Goal: Check status: Check status

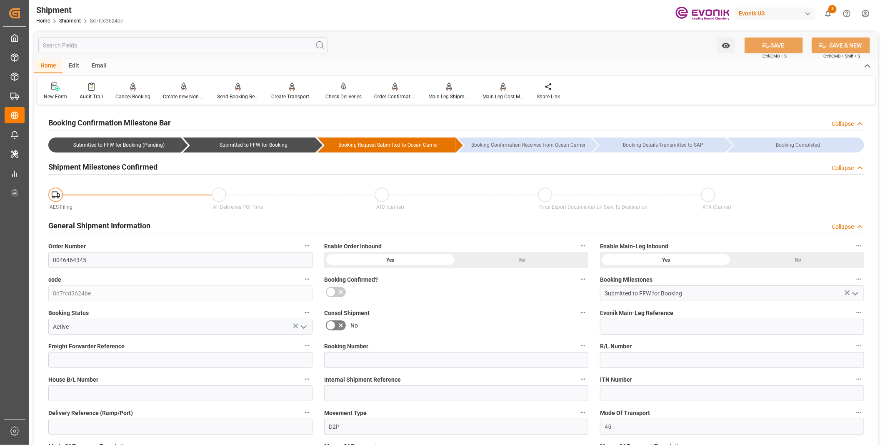
scroll to position [370, 0]
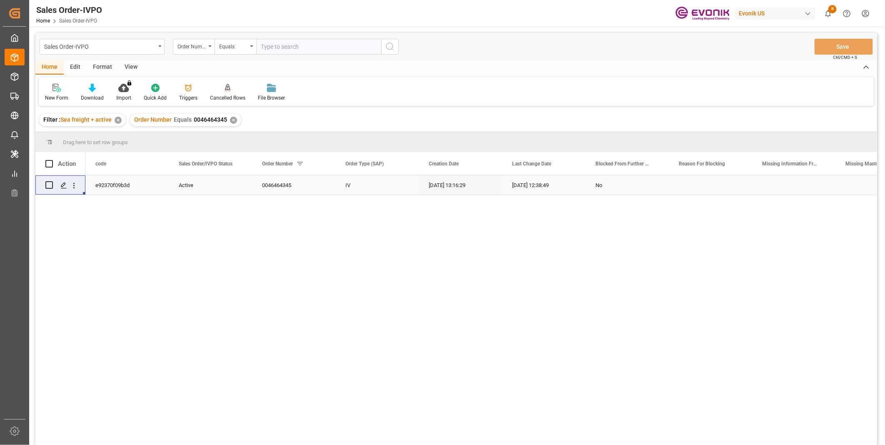
click at [284, 40] on input "text" at bounding box center [318, 47] width 125 height 16
paste input "0046465058"
type input "0046465058"
click at [390, 46] on icon "search button" at bounding box center [390, 47] width 10 height 10
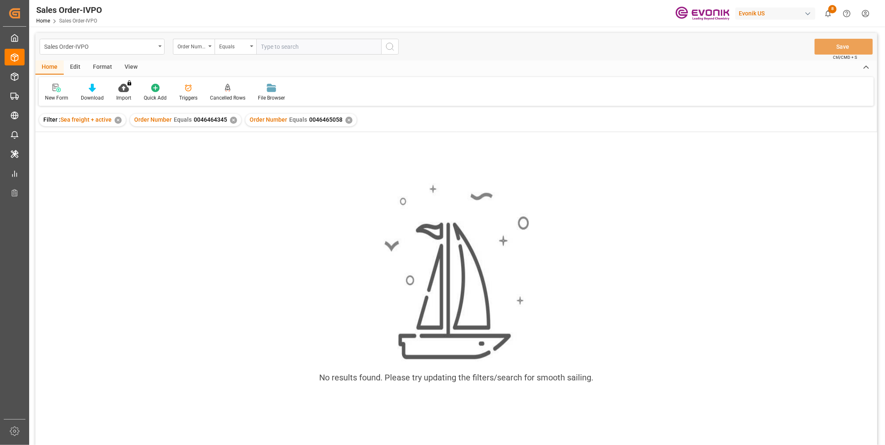
click at [232, 121] on div "✕" at bounding box center [233, 120] width 7 height 7
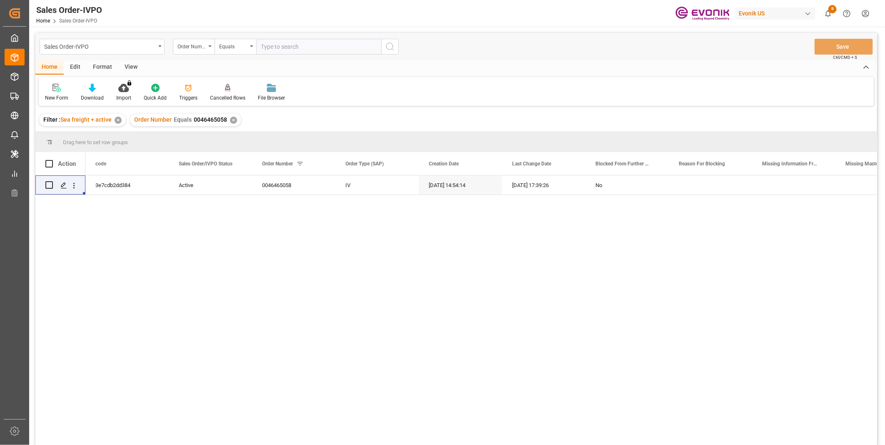
click at [289, 49] on input "text" at bounding box center [318, 47] width 125 height 16
paste input "2007147837"
type input "2007147837"
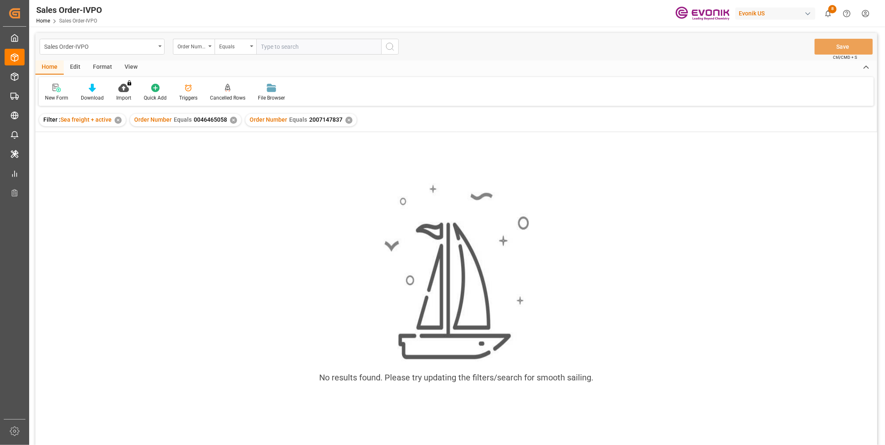
click at [232, 122] on div "✕" at bounding box center [233, 120] width 7 height 7
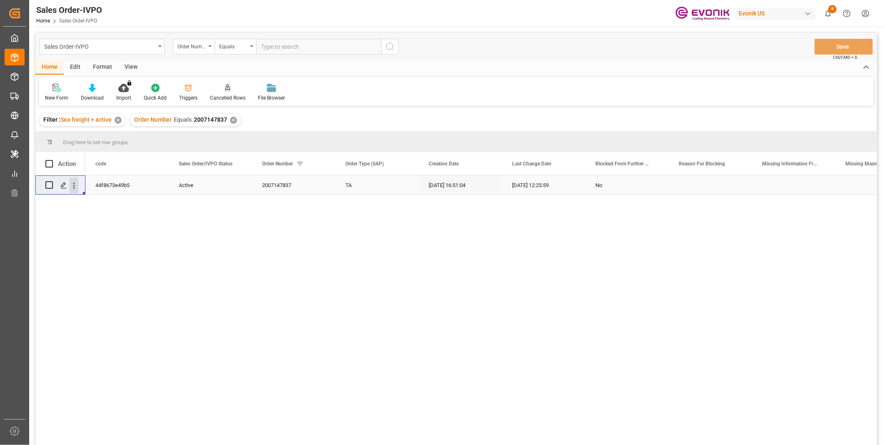
click at [73, 188] on icon "open menu" at bounding box center [74, 185] width 9 height 9
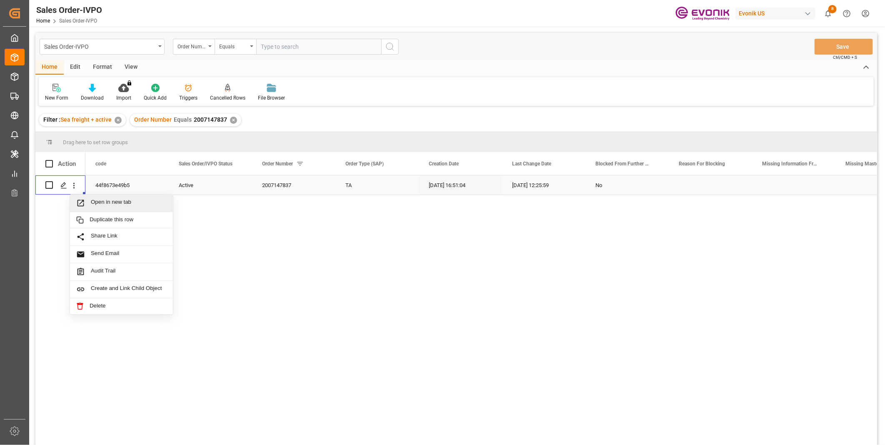
click at [95, 206] on span "Open in new tab" at bounding box center [129, 203] width 76 height 9
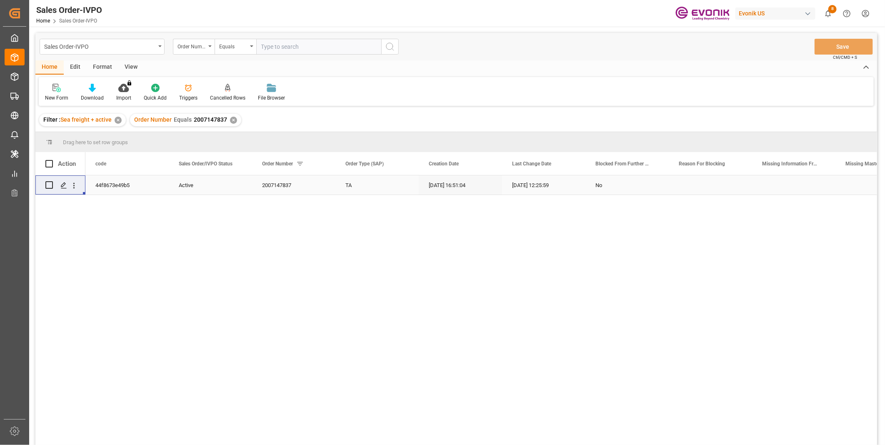
click at [295, 48] on input "text" at bounding box center [318, 47] width 125 height 16
paste input "0046461061"
type input "0046461061"
click at [388, 47] on icon "search button" at bounding box center [390, 47] width 10 height 10
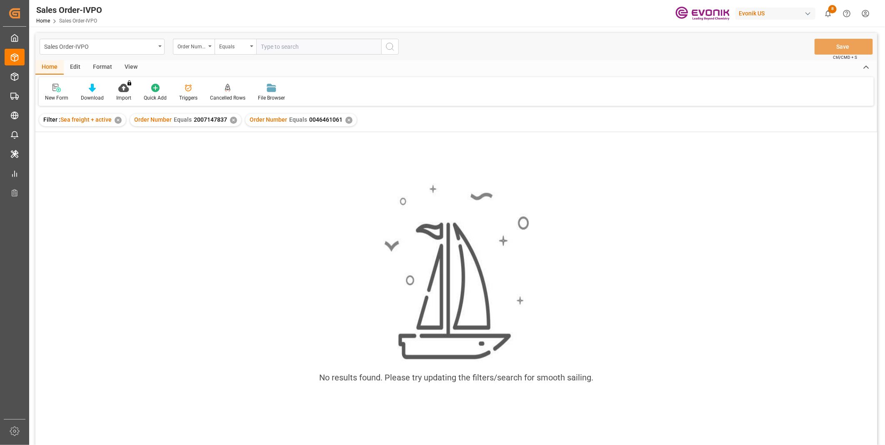
click at [228, 117] on div "Order Number Equals 2007147837 ✕" at bounding box center [185, 120] width 111 height 12
click at [232, 120] on div "✕" at bounding box center [233, 120] width 7 height 7
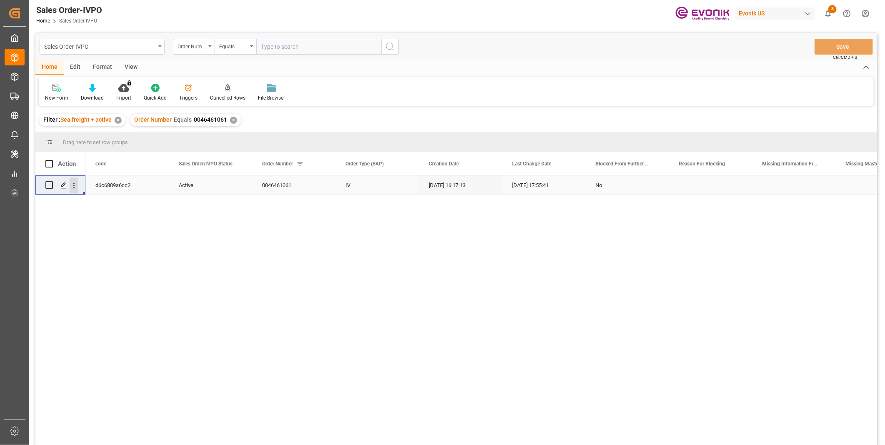
click at [74, 185] on icon "open menu" at bounding box center [74, 185] width 2 height 6
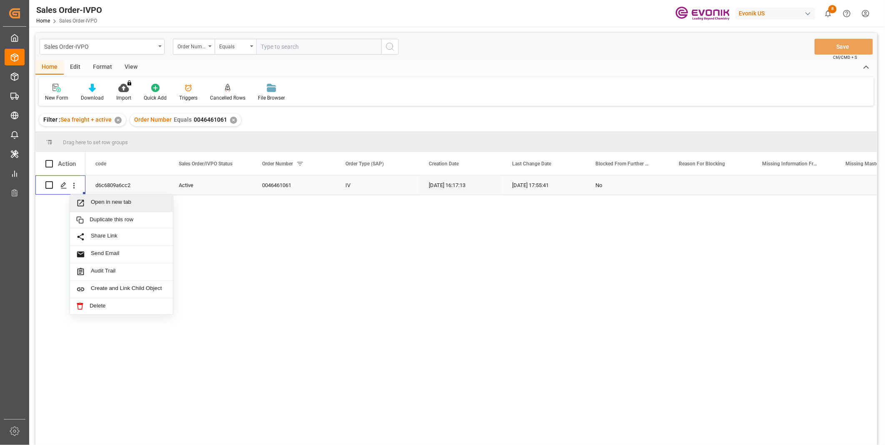
click at [122, 203] on span "Open in new tab" at bounding box center [129, 203] width 76 height 9
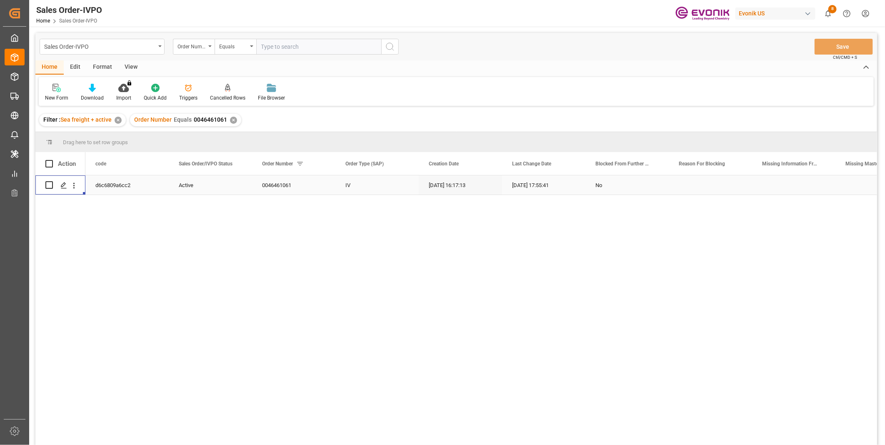
click at [314, 45] on input "text" at bounding box center [318, 47] width 125 height 16
paste input "46468058"
click at [260, 46] on input "46468058" at bounding box center [318, 47] width 125 height 16
type input "0046468058"
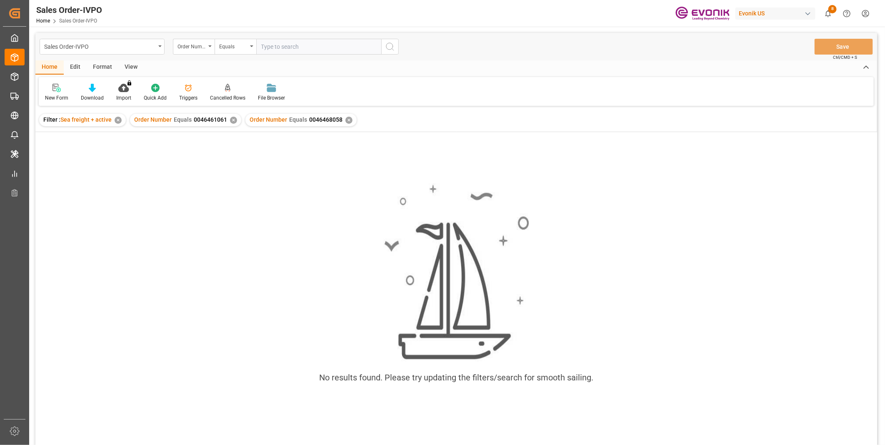
click at [231, 120] on div "✕" at bounding box center [233, 120] width 7 height 7
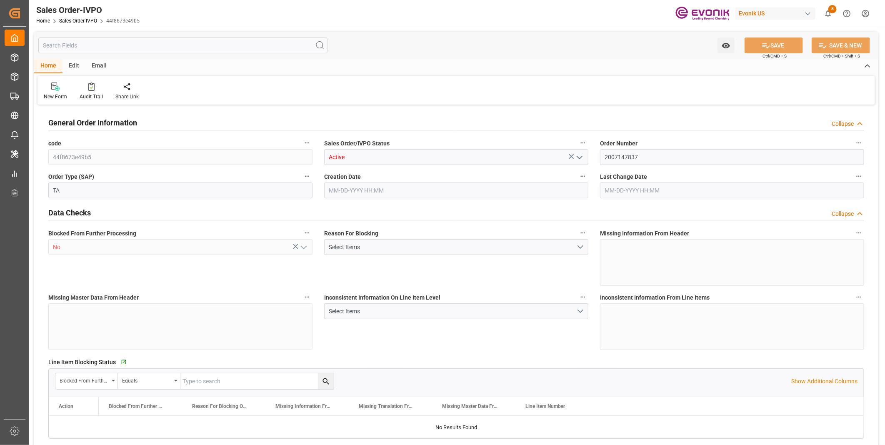
type input "COCTG"
type input "0"
type input "1"
type input "1202.8"
type input "08-20-2025 16:51"
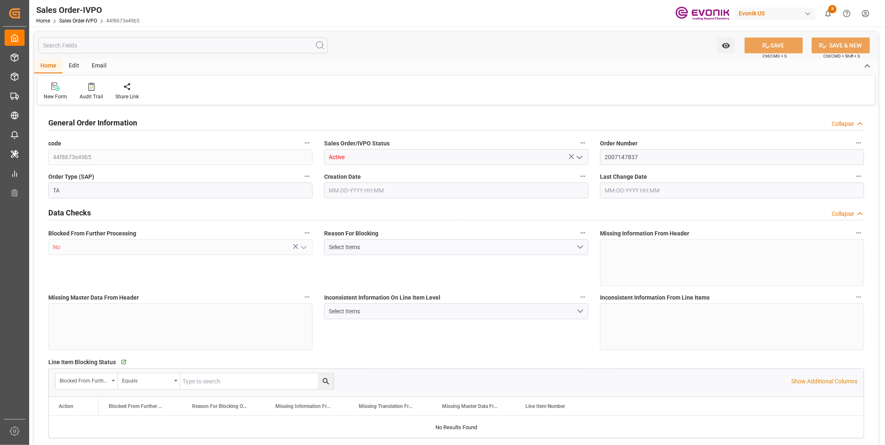
type input "09-03-2025 12:25"
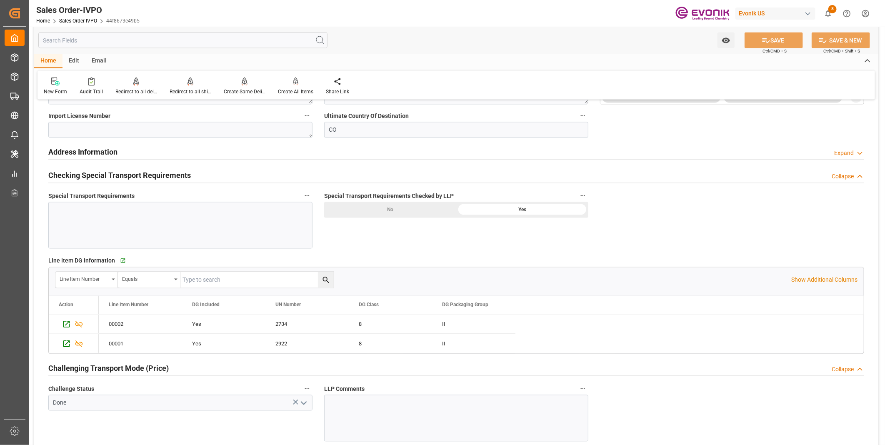
scroll to position [1064, 0]
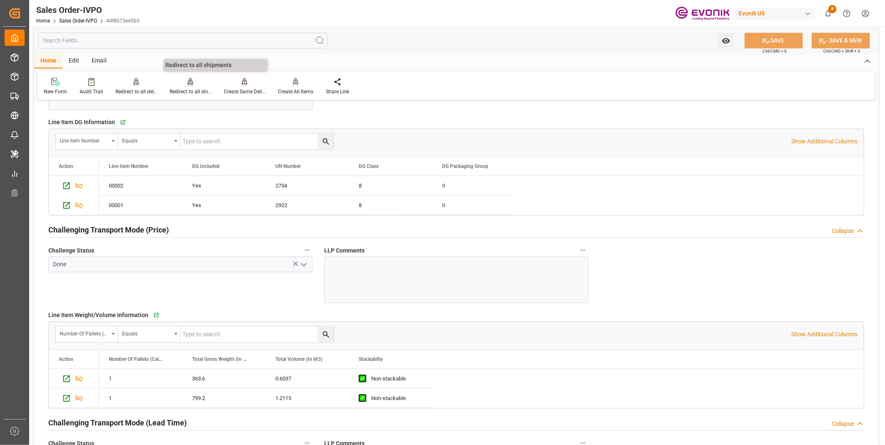
click at [185, 89] on div "Redirect to all shipments" at bounding box center [190, 91] width 42 height 7
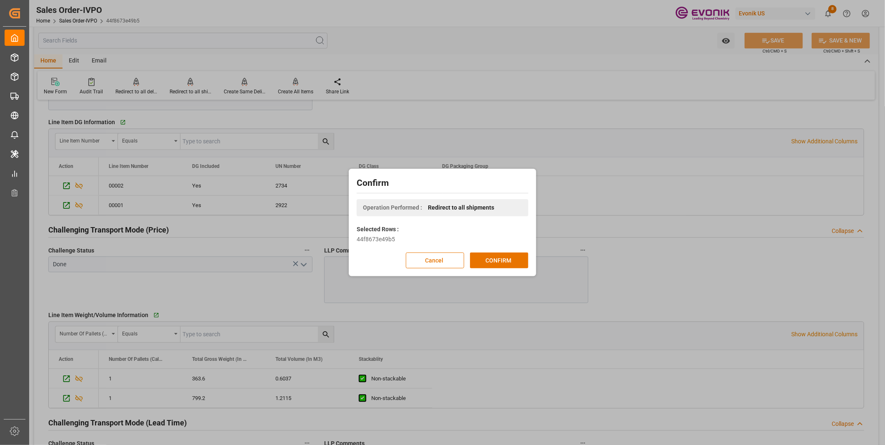
click at [479, 47] on div "Confirm Operation Performed : Redirect to all shipments Selected Rows : 44f8673…" at bounding box center [442, 222] width 885 height 445
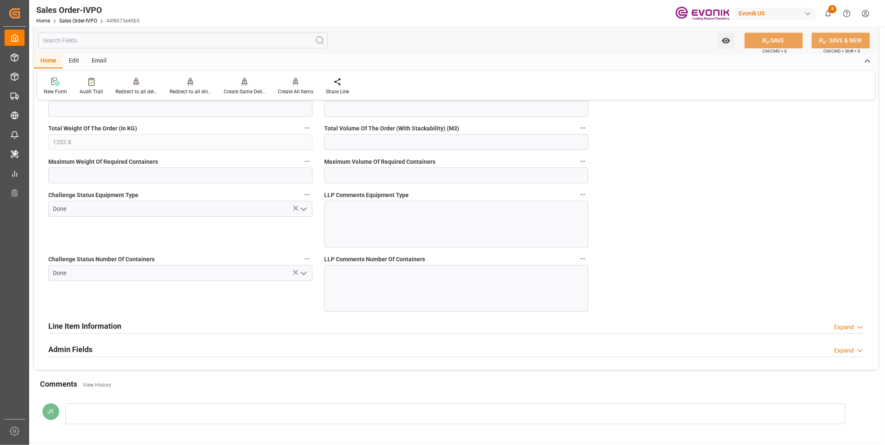
scroll to position [1407, 0]
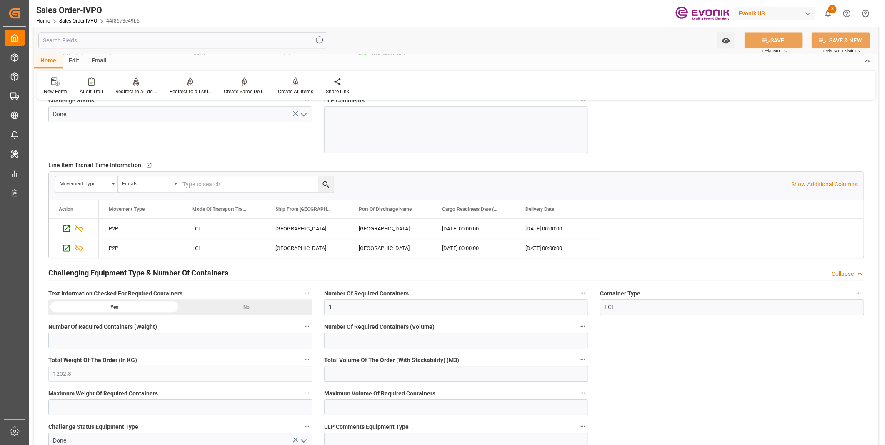
click at [188, 99] on div "New Form Audit Trail Redirect to all deliveries Redirect to all deliveries Redi…" at bounding box center [455, 85] width 837 height 29
click at [189, 88] on div "Redirect to all shipments" at bounding box center [190, 91] width 42 height 7
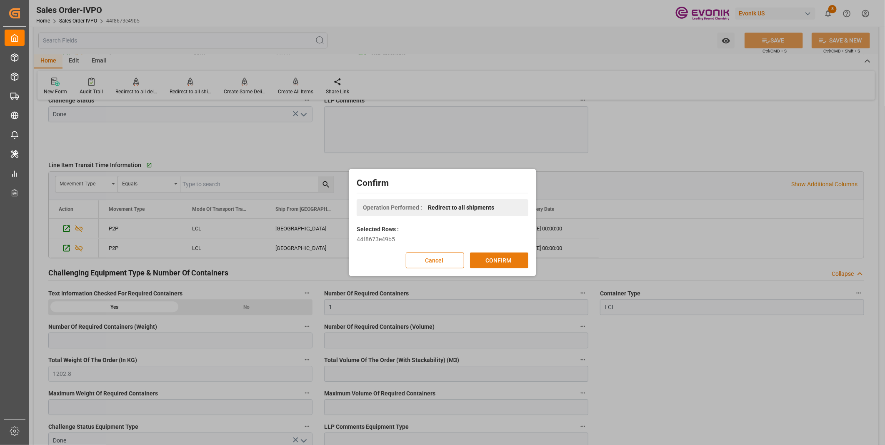
click at [485, 256] on button "CONFIRM" at bounding box center [499, 260] width 58 height 16
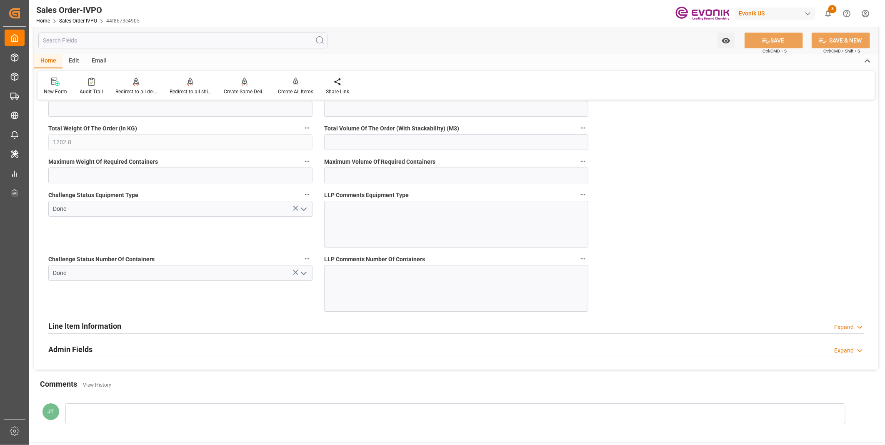
scroll to position [1731, 0]
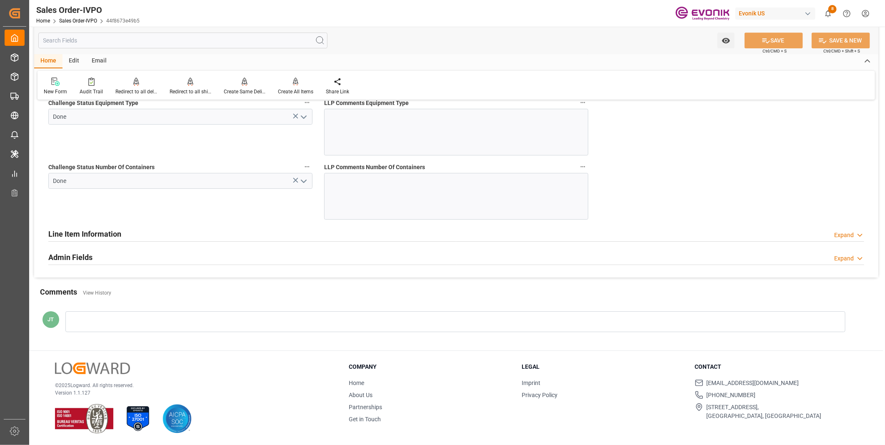
click at [136, 234] on div "Line Item Information Expand" at bounding box center [455, 233] width 815 height 16
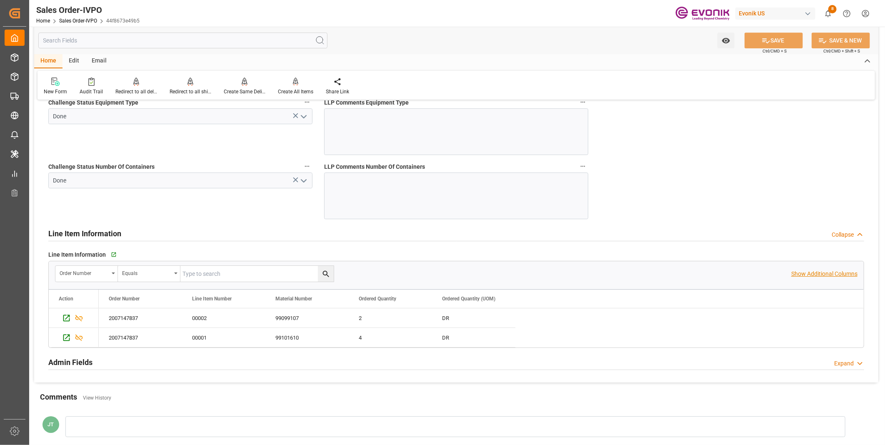
click at [802, 275] on p "Show Additional Columns" at bounding box center [824, 273] width 66 height 9
click at [583, 341] on div "a690c622318b" at bounding box center [556, 337] width 83 height 19
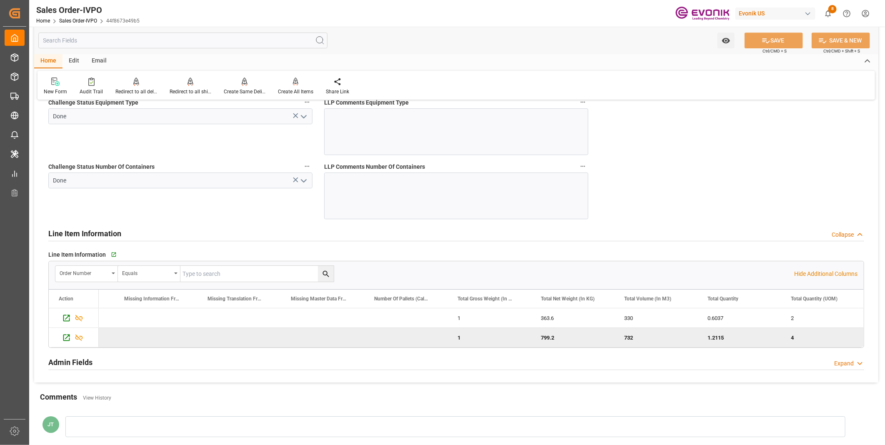
scroll to position [0, 1234]
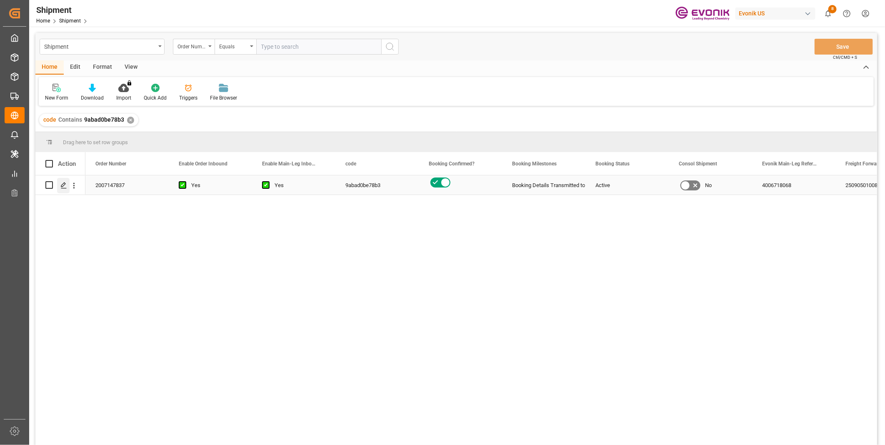
click at [65, 185] on icon "Press SPACE to select this row." at bounding box center [63, 185] width 7 height 7
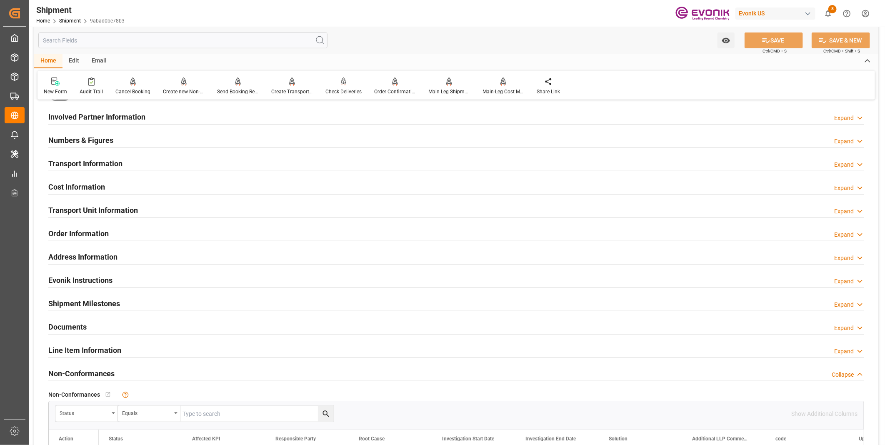
scroll to position [416, 0]
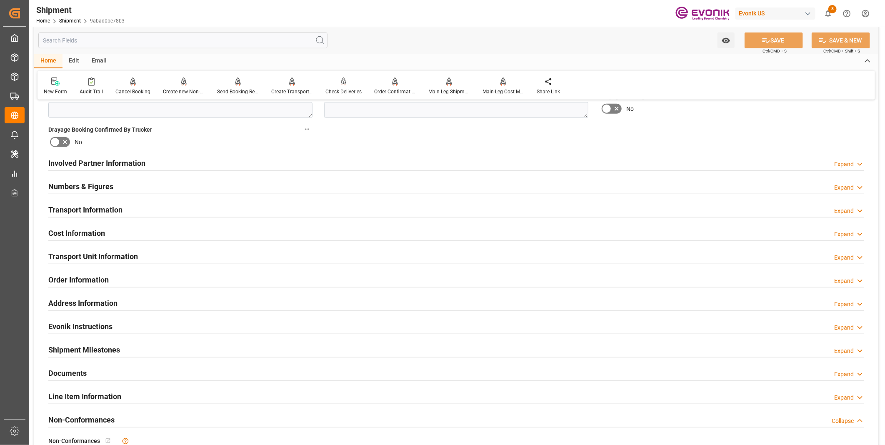
click at [368, 184] on div "Numbers & Figures Expand" at bounding box center [455, 186] width 815 height 16
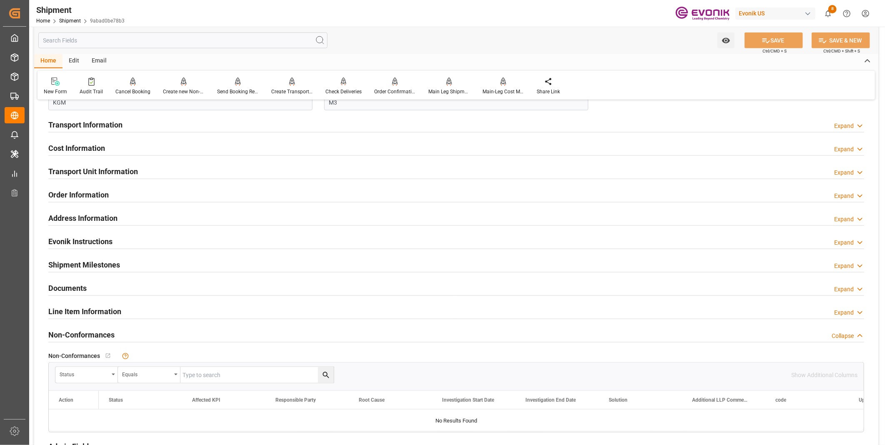
scroll to position [648, 0]
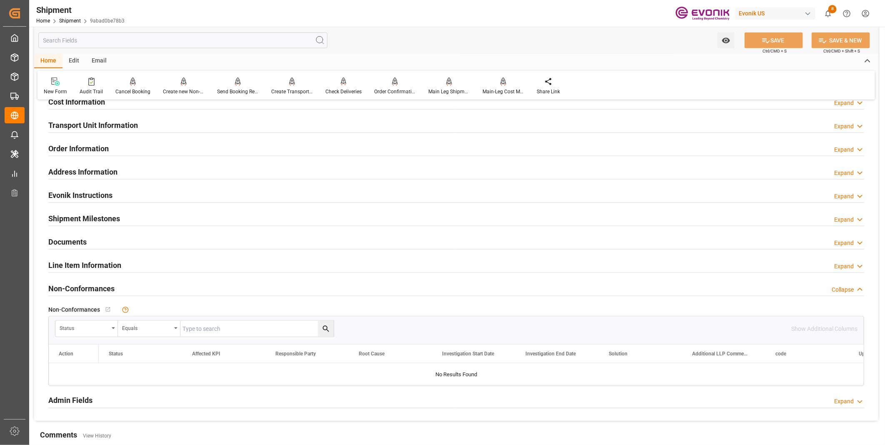
click at [112, 263] on h2 "Line Item Information" at bounding box center [84, 264] width 73 height 11
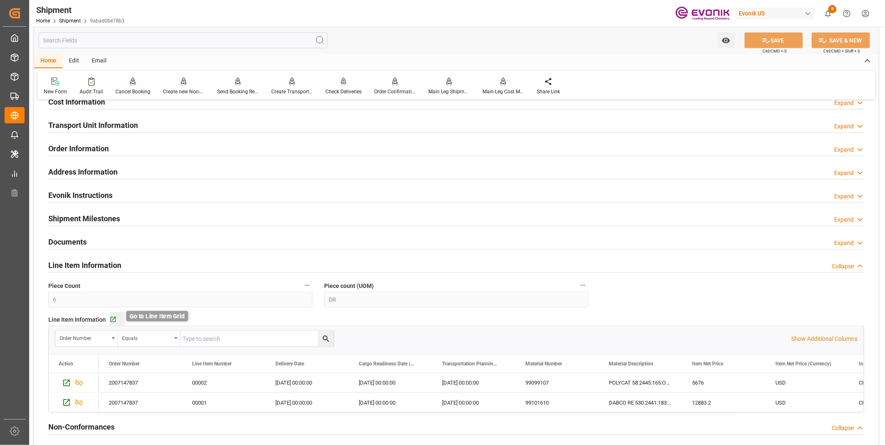
scroll to position [694, 0]
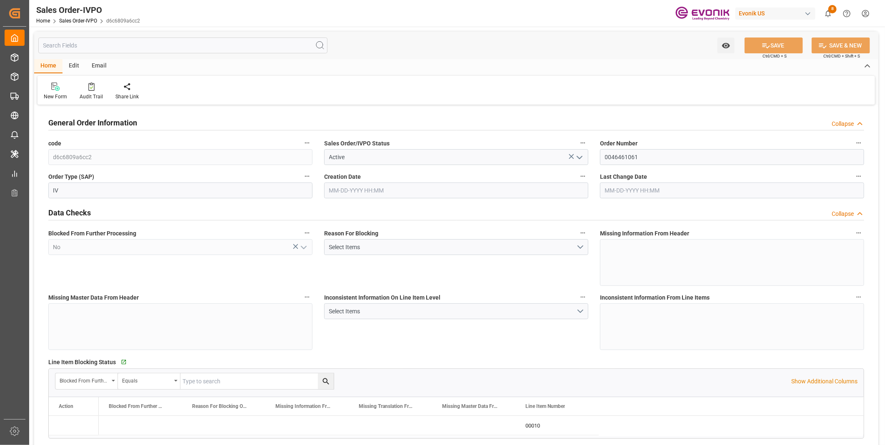
type input "BRSSZ"
type input "0"
type input "1"
type input "2"
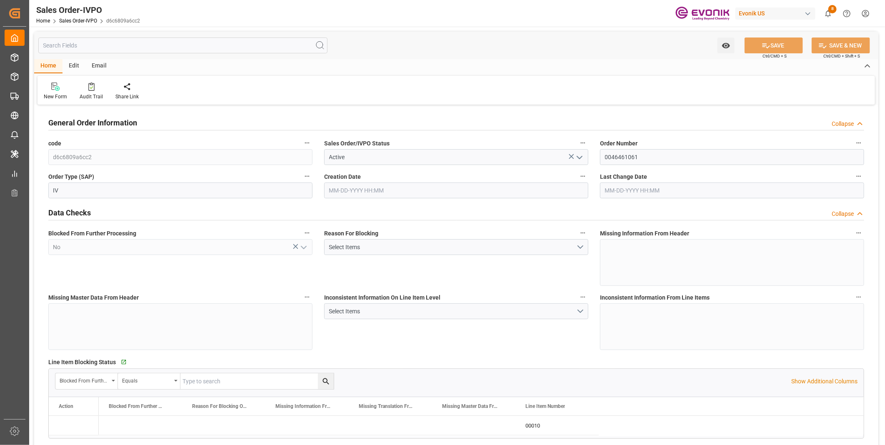
type input "19340"
type input "118.978"
type input "19000"
type input "60"
type input "08-05-2025 16:17"
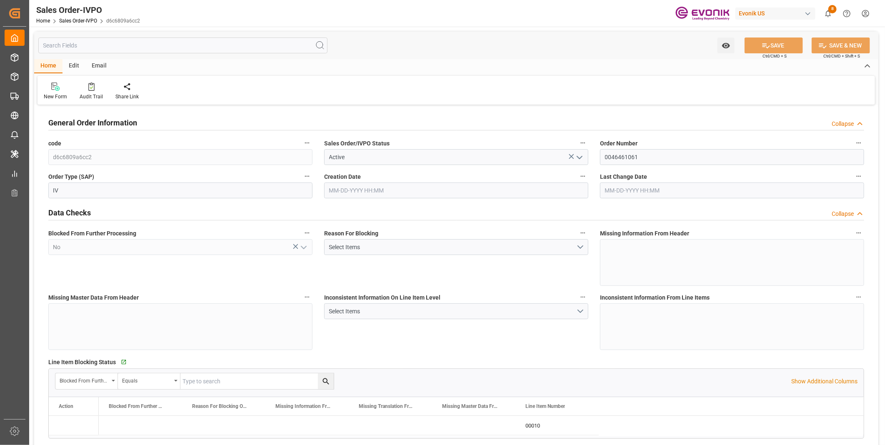
type input "09-03-2025 17:55"
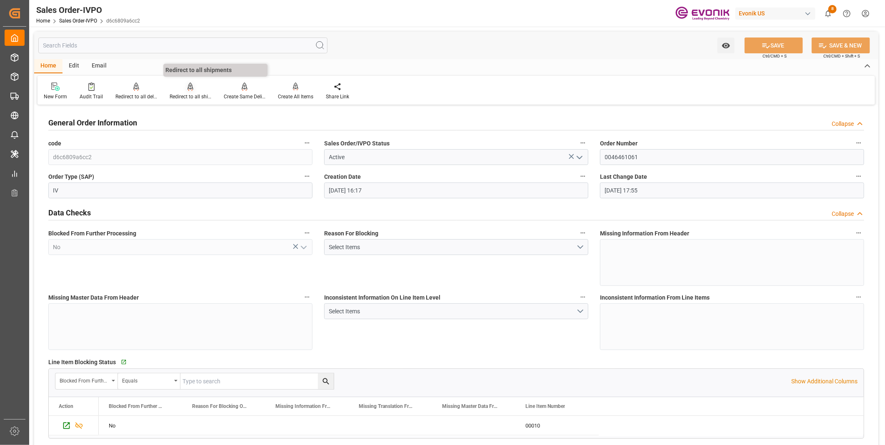
click at [188, 97] on div "Redirect to all shipments" at bounding box center [190, 96] width 42 height 7
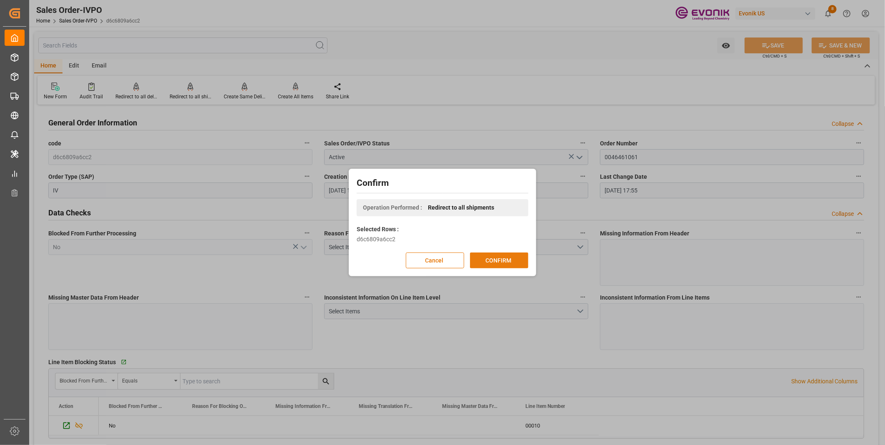
click at [505, 261] on button "CONFIRM" at bounding box center [499, 260] width 58 height 16
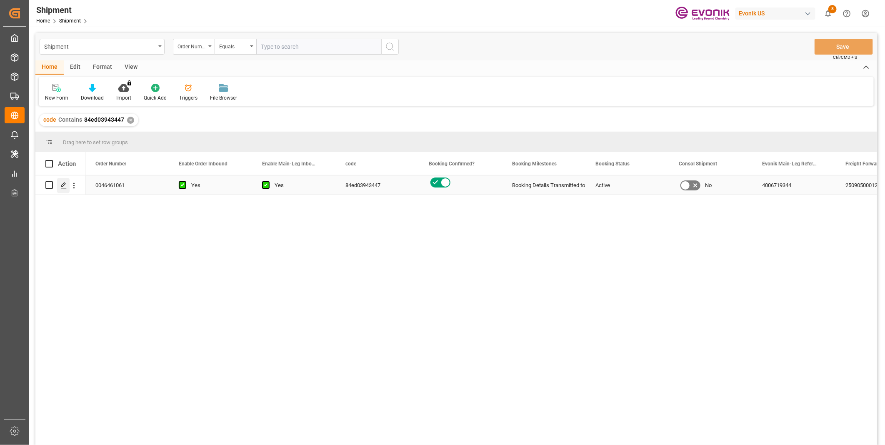
click at [67, 183] on div "Press SPACE to select this row." at bounding box center [63, 185] width 12 height 15
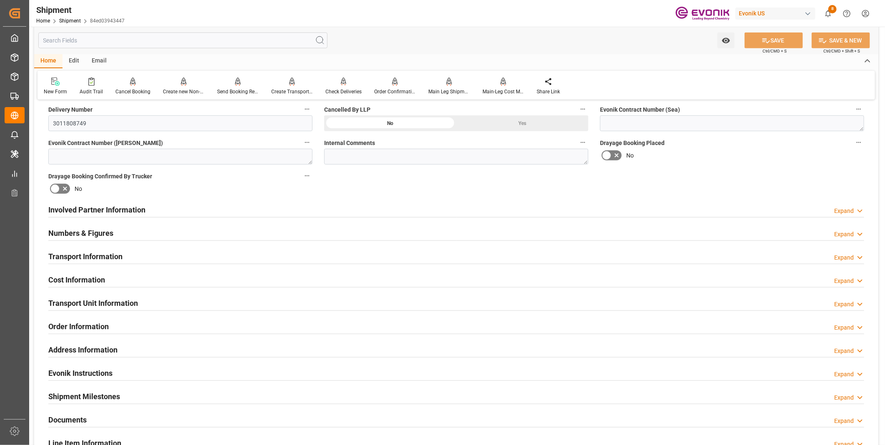
scroll to position [416, 0]
